Goal: Find specific page/section: Find specific page/section

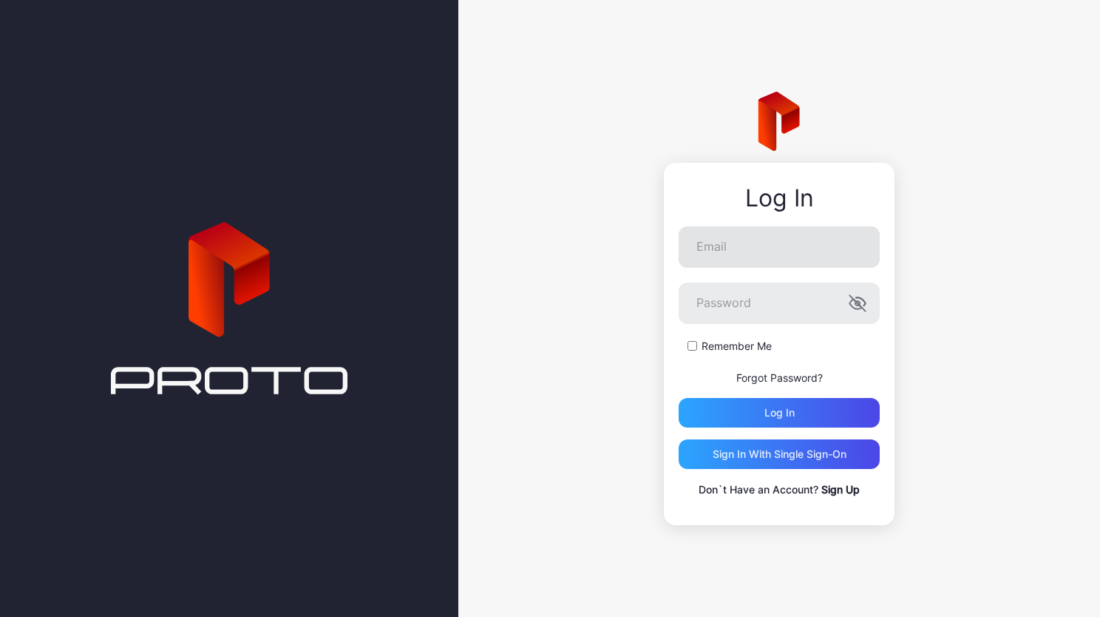
type input "**********"
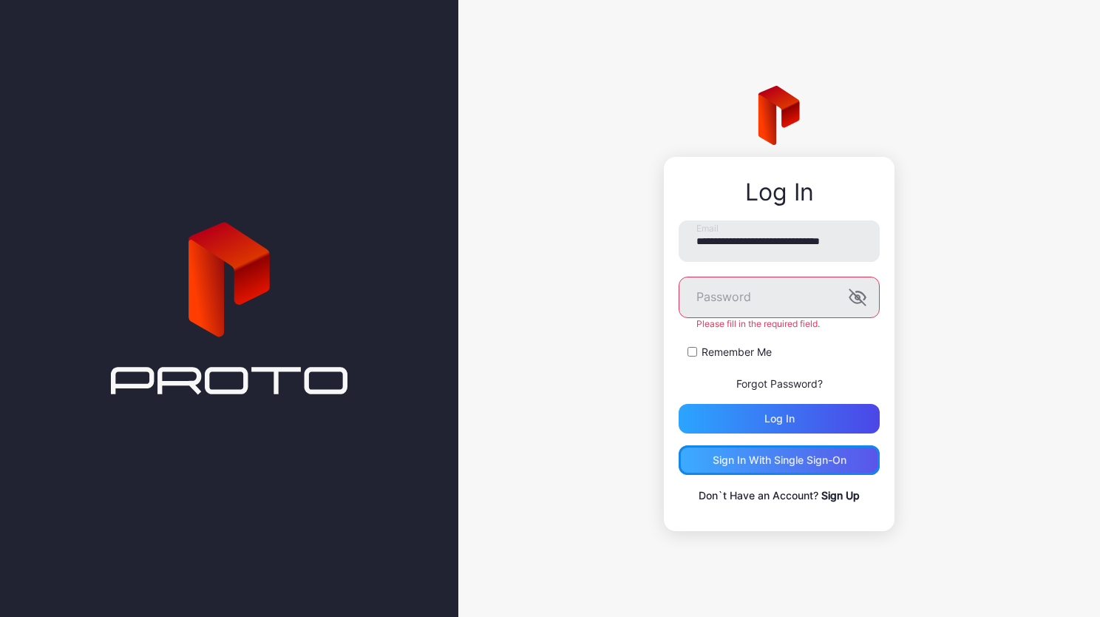
click at [756, 456] on div "Sign in With Single Sign-On" at bounding box center [780, 460] width 134 height 12
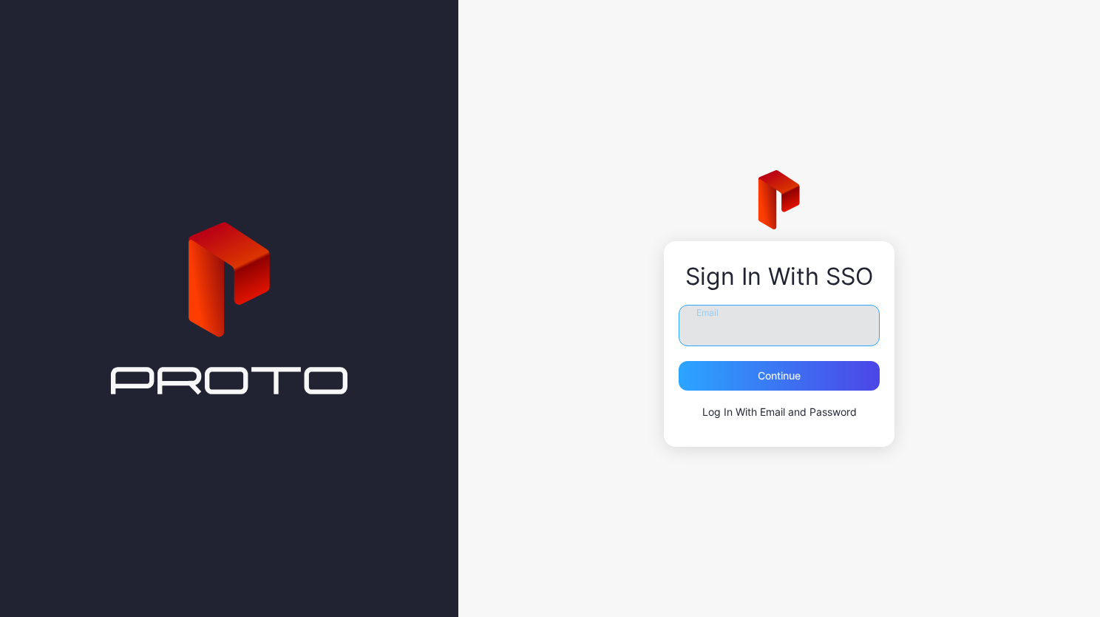
click at [728, 342] on input "Email" at bounding box center [779, 325] width 201 height 41
type input "**********"
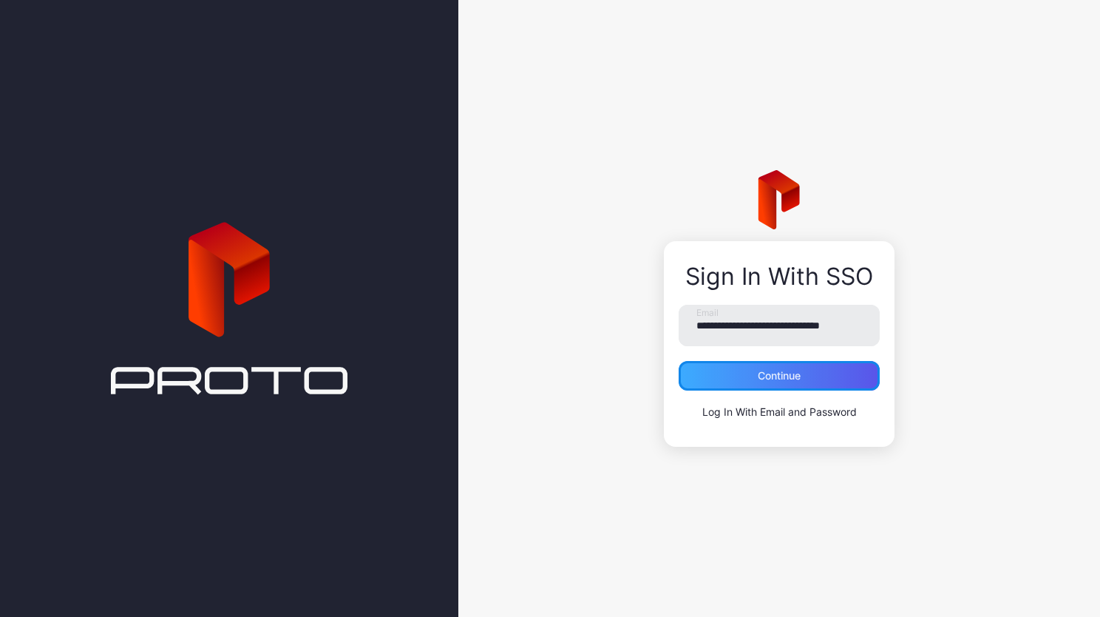
click at [771, 379] on div "Continue" at bounding box center [779, 376] width 43 height 12
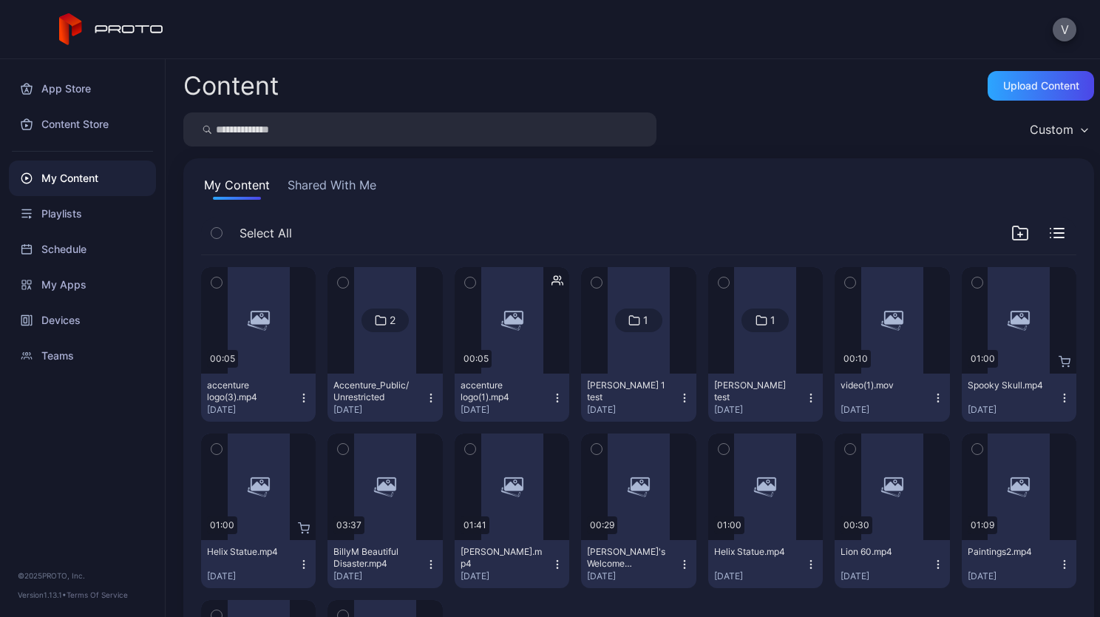
click at [1066, 33] on button "V" at bounding box center [1065, 30] width 24 height 24
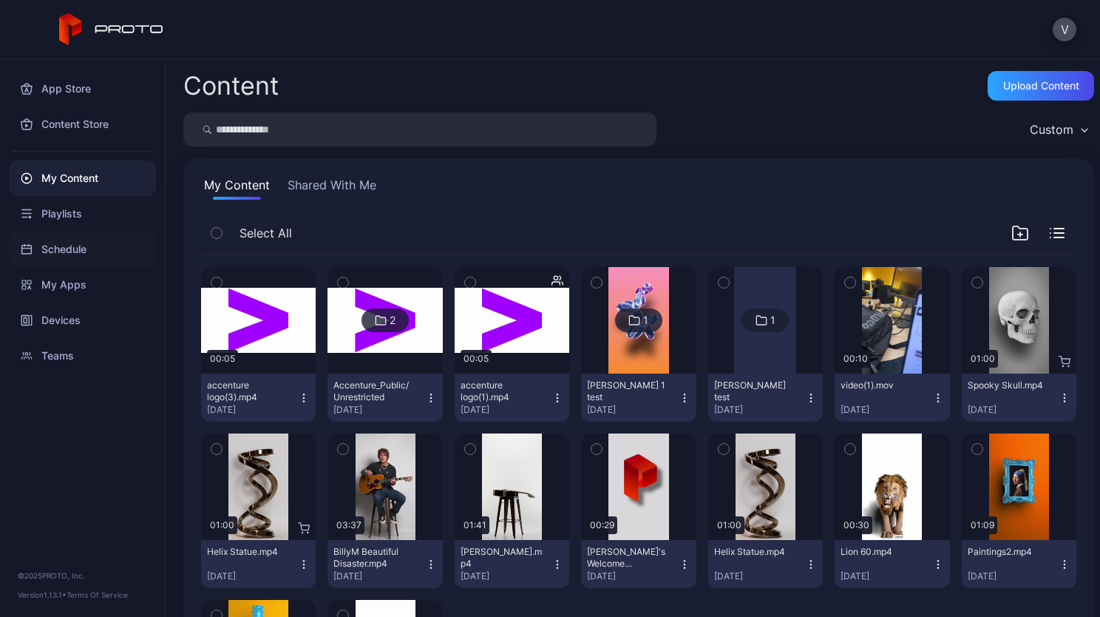
click at [65, 249] on div "Schedule" at bounding box center [82, 248] width 147 height 35
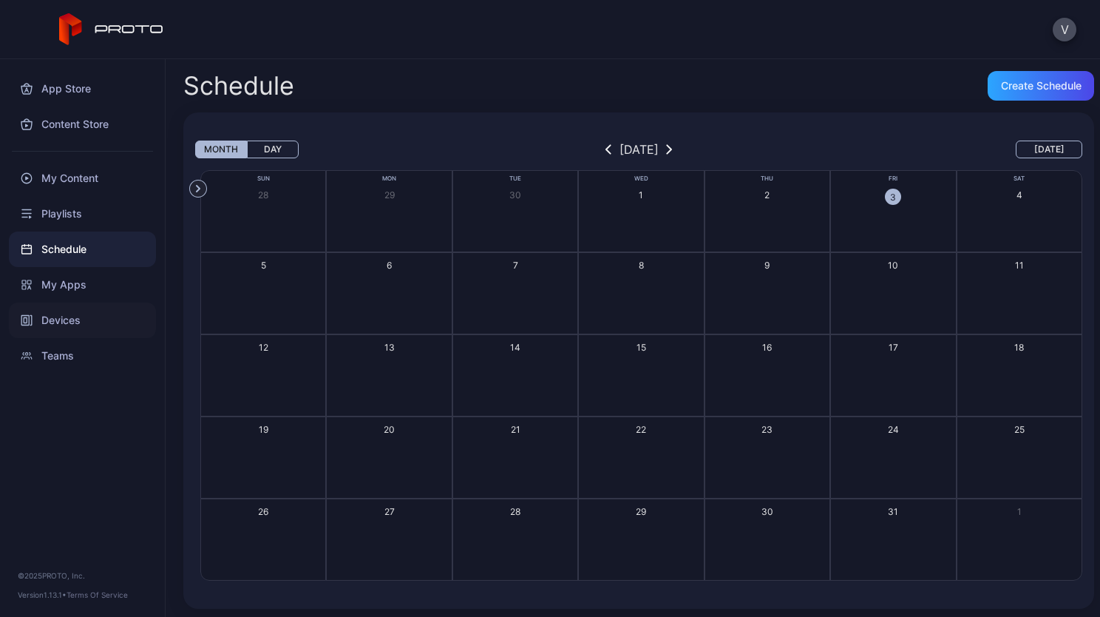
click at [65, 326] on div "Devices" at bounding box center [82, 319] width 147 height 35
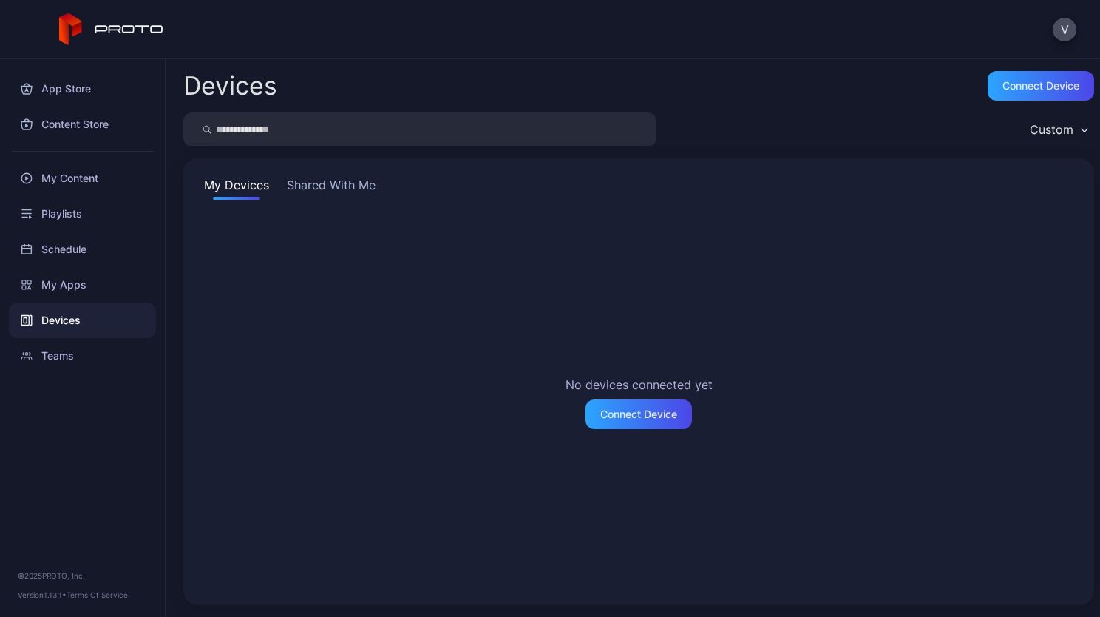
click at [346, 199] on button "Shared With Me" at bounding box center [331, 188] width 95 height 24
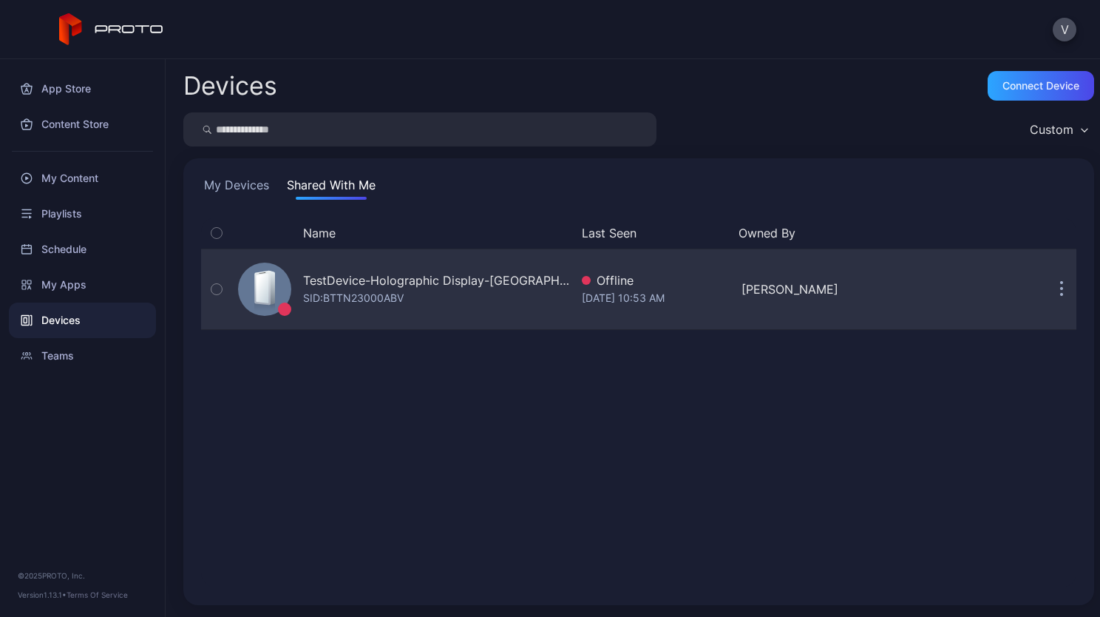
click at [1060, 292] on icon "button" at bounding box center [1062, 289] width 4 height 17
click at [1047, 286] on button "button" at bounding box center [1062, 289] width 30 height 30
click at [1061, 283] on icon "button" at bounding box center [1062, 283] width 2 height 2
click at [451, 314] on div "TestDevice-Holographic Display-Chicago-500West-Showcase SID: BTTN23000ABV" at bounding box center [401, 289] width 338 height 74
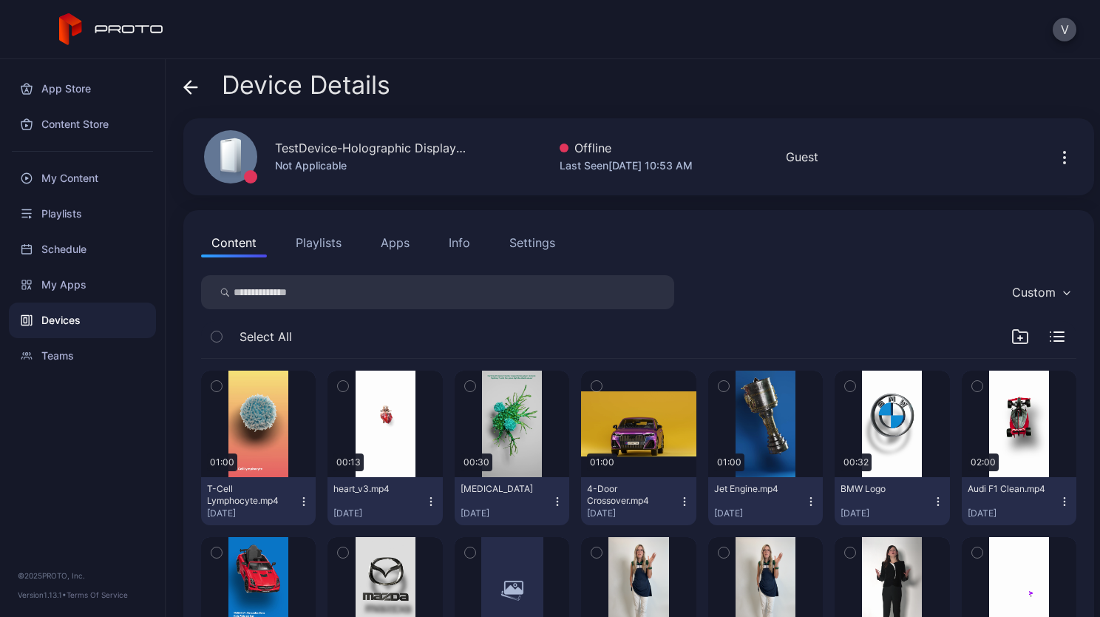
click at [527, 241] on div "Settings" at bounding box center [533, 243] width 46 height 18
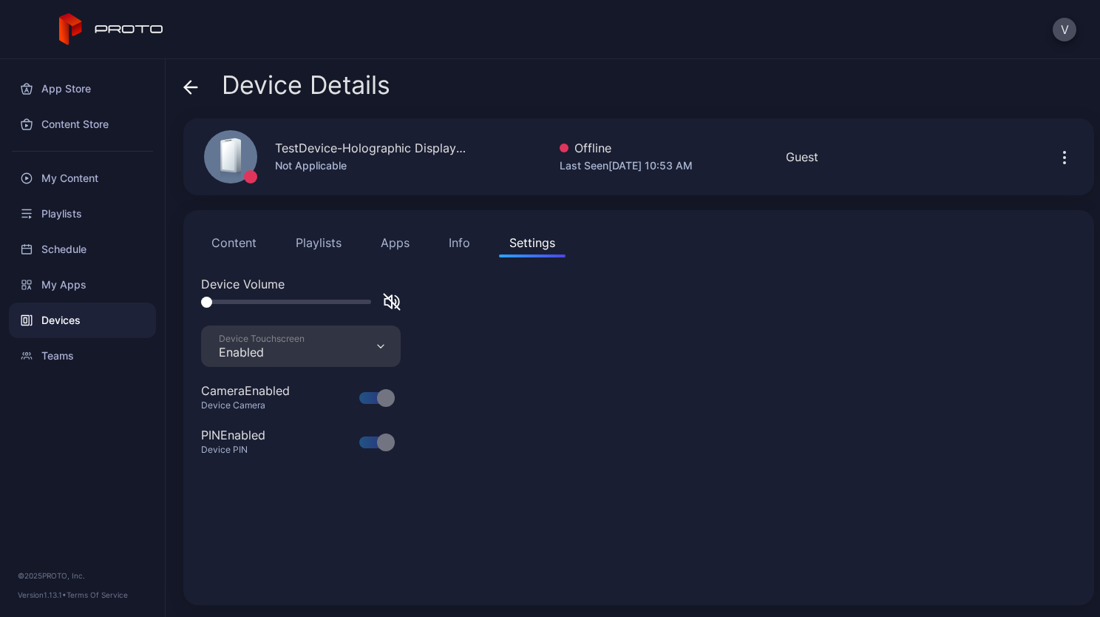
click at [226, 251] on button "Content" at bounding box center [234, 243] width 66 height 30
